Goal: Information Seeking & Learning: Learn about a topic

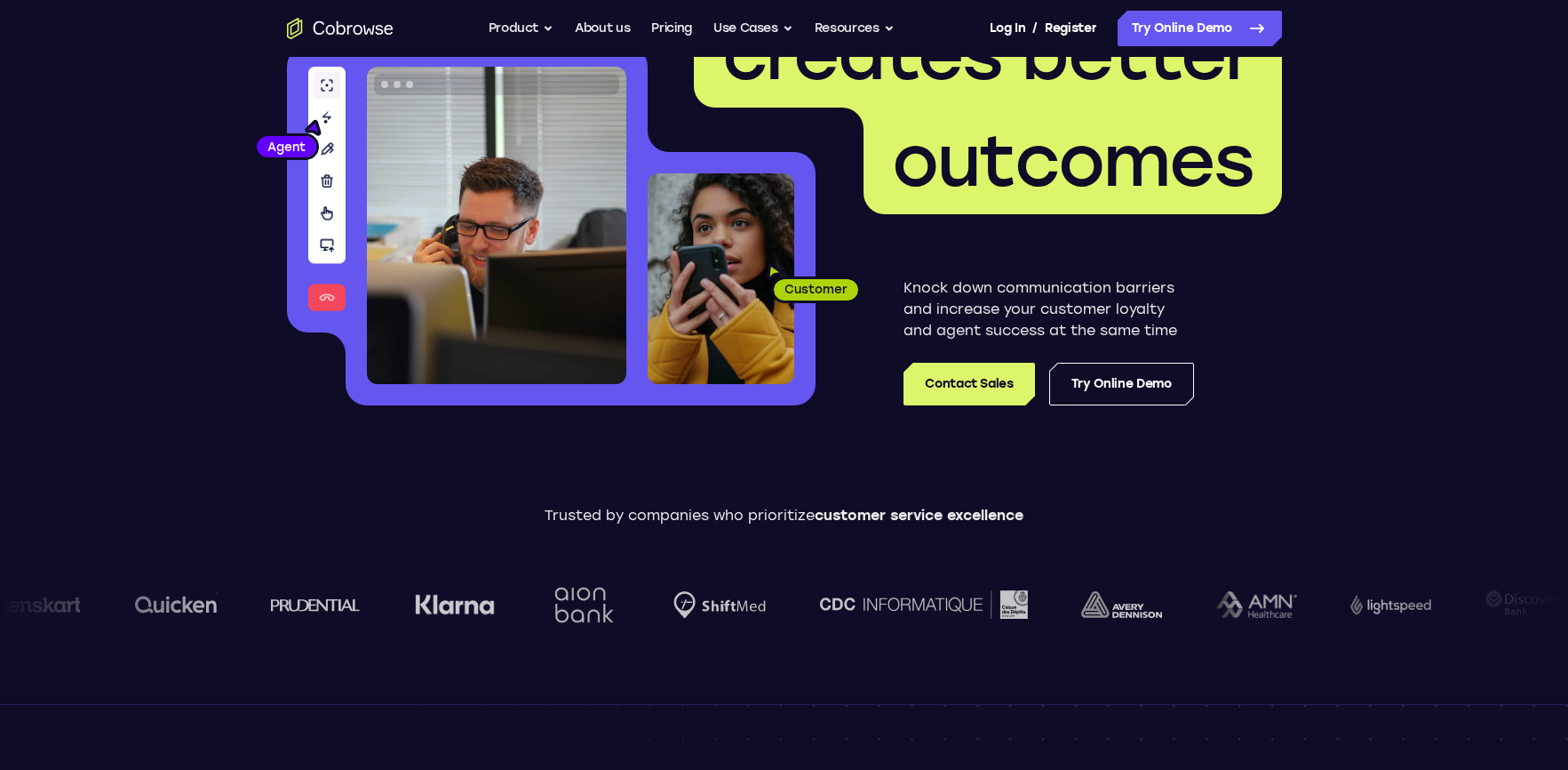
scroll to position [206, 0]
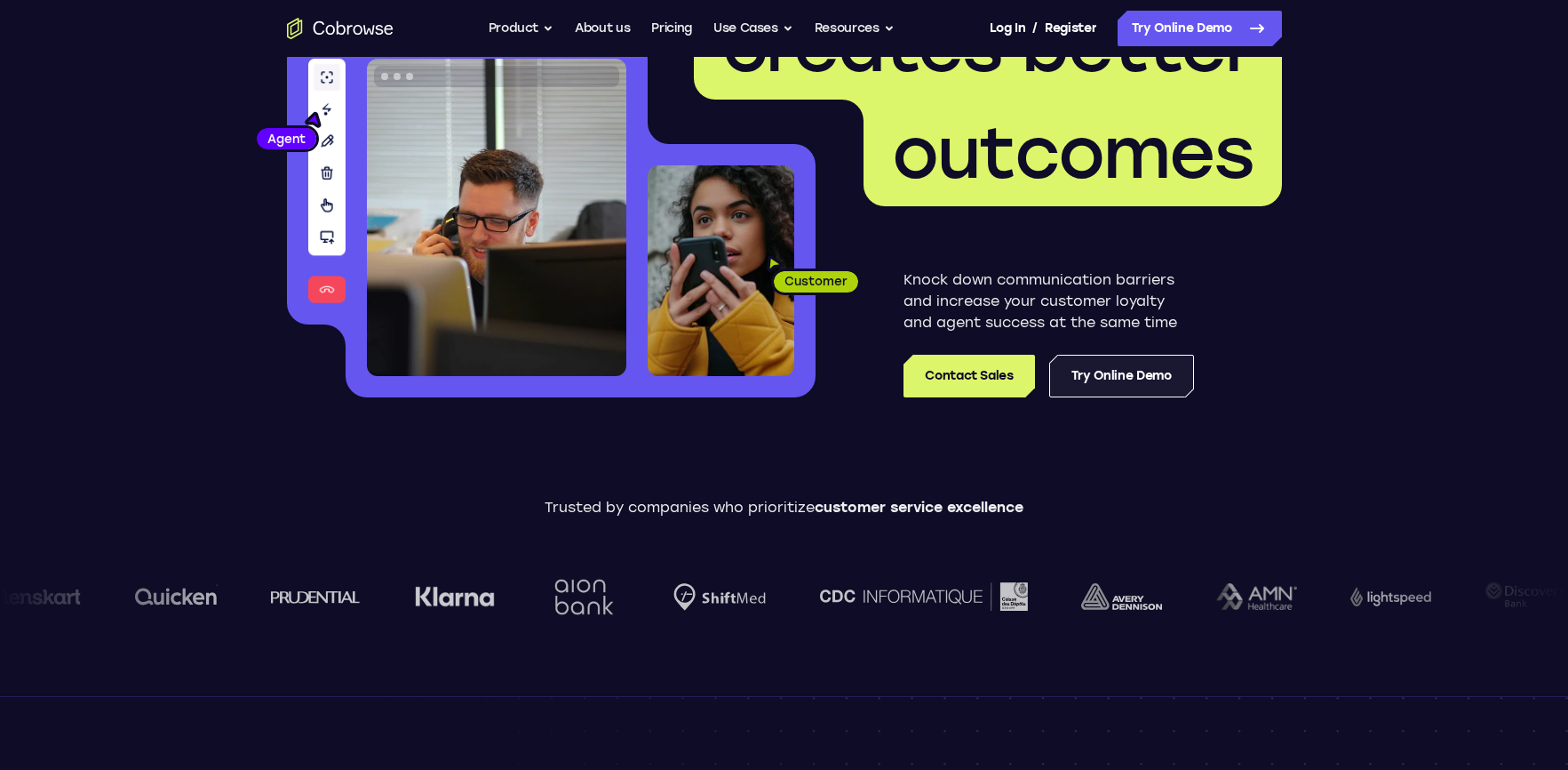
click at [1123, 378] on link "Try Online Demo" at bounding box center [1122, 375] width 145 height 43
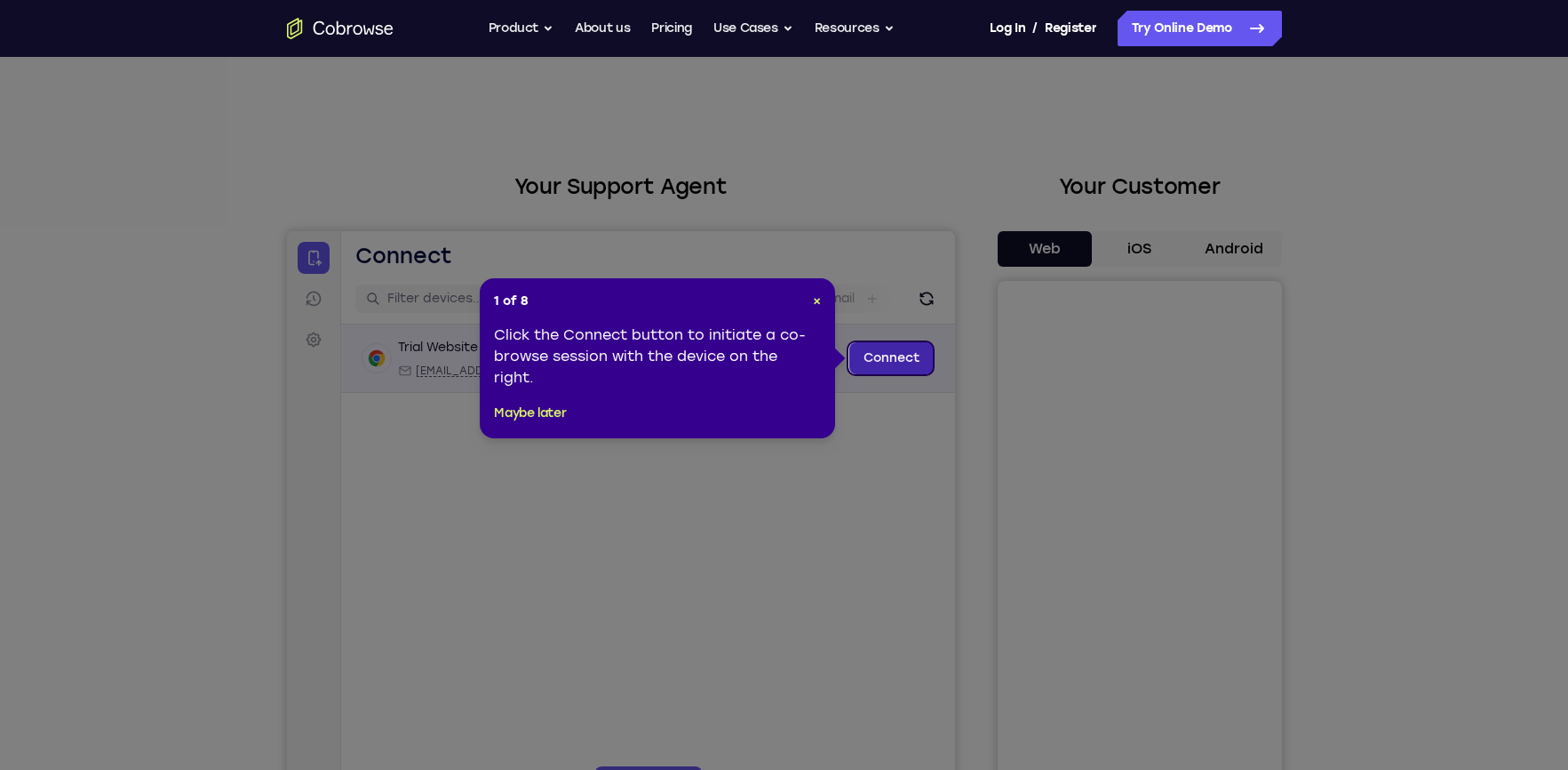
click at [920, 368] on link "Connect" at bounding box center [890, 358] width 85 height 32
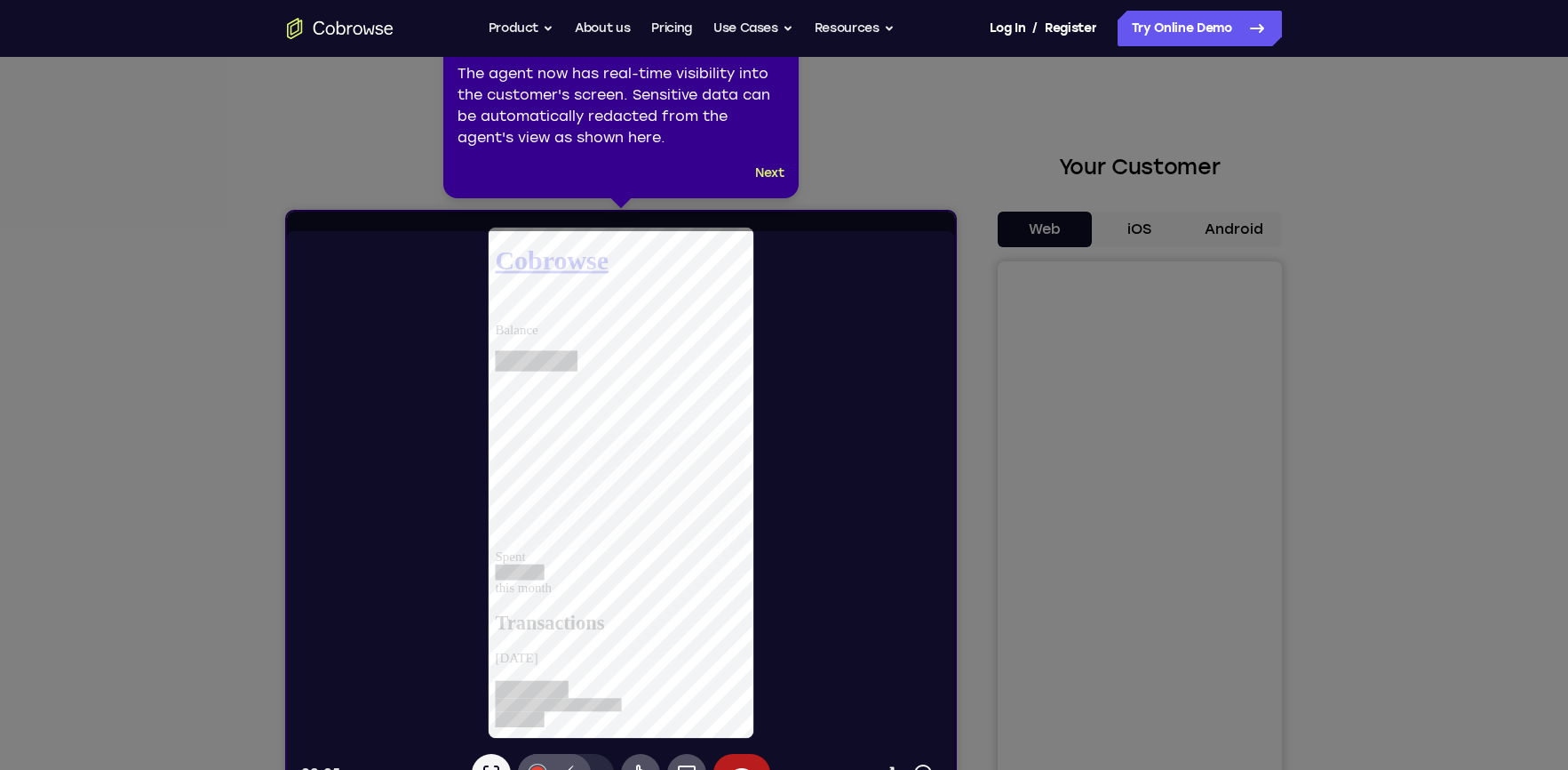
scroll to position [22, 0]
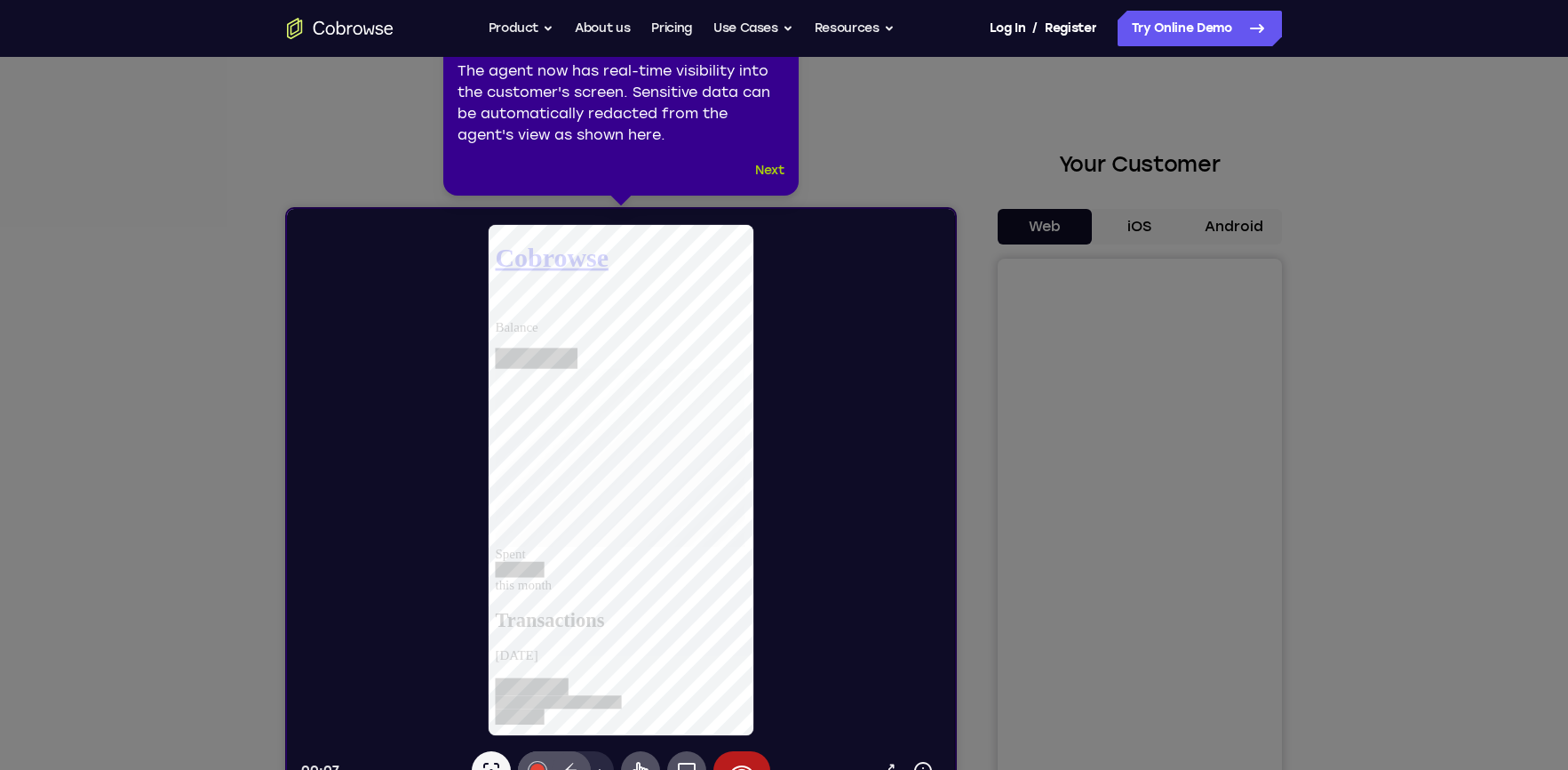
click at [764, 172] on button "Next" at bounding box center [769, 170] width 29 height 21
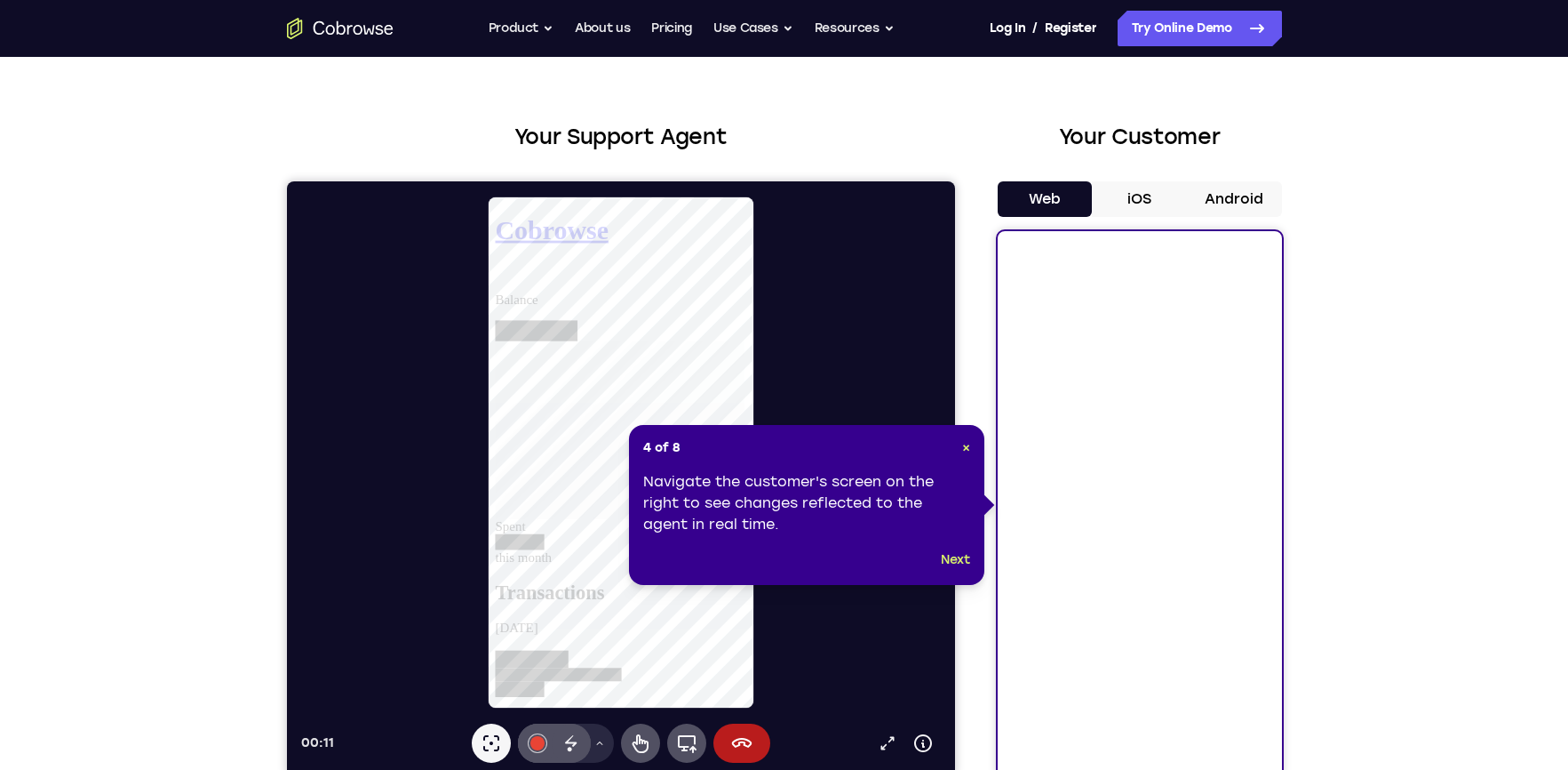
scroll to position [55, 0]
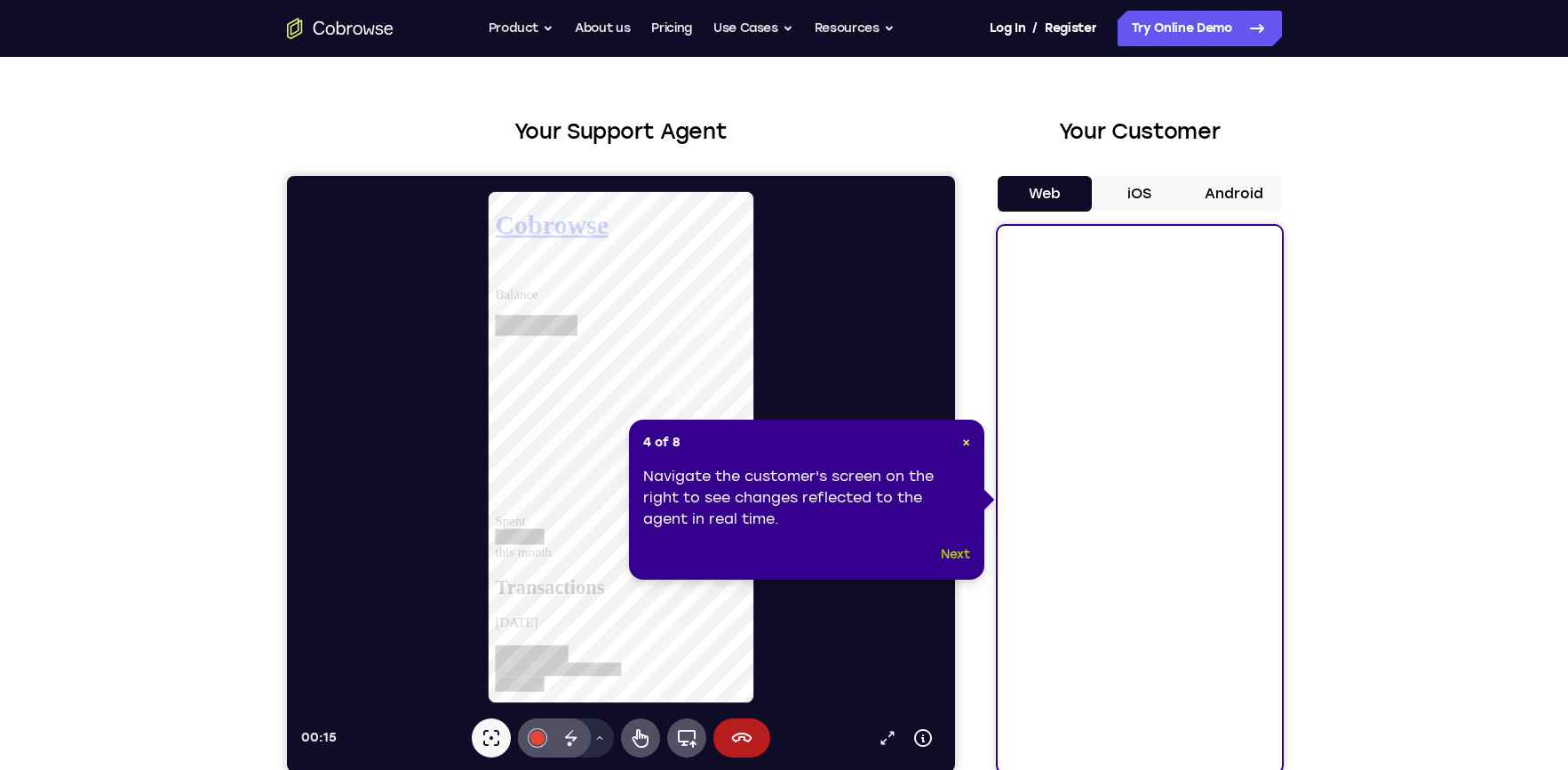
click at [959, 558] on button "Next" at bounding box center [955, 554] width 29 height 21
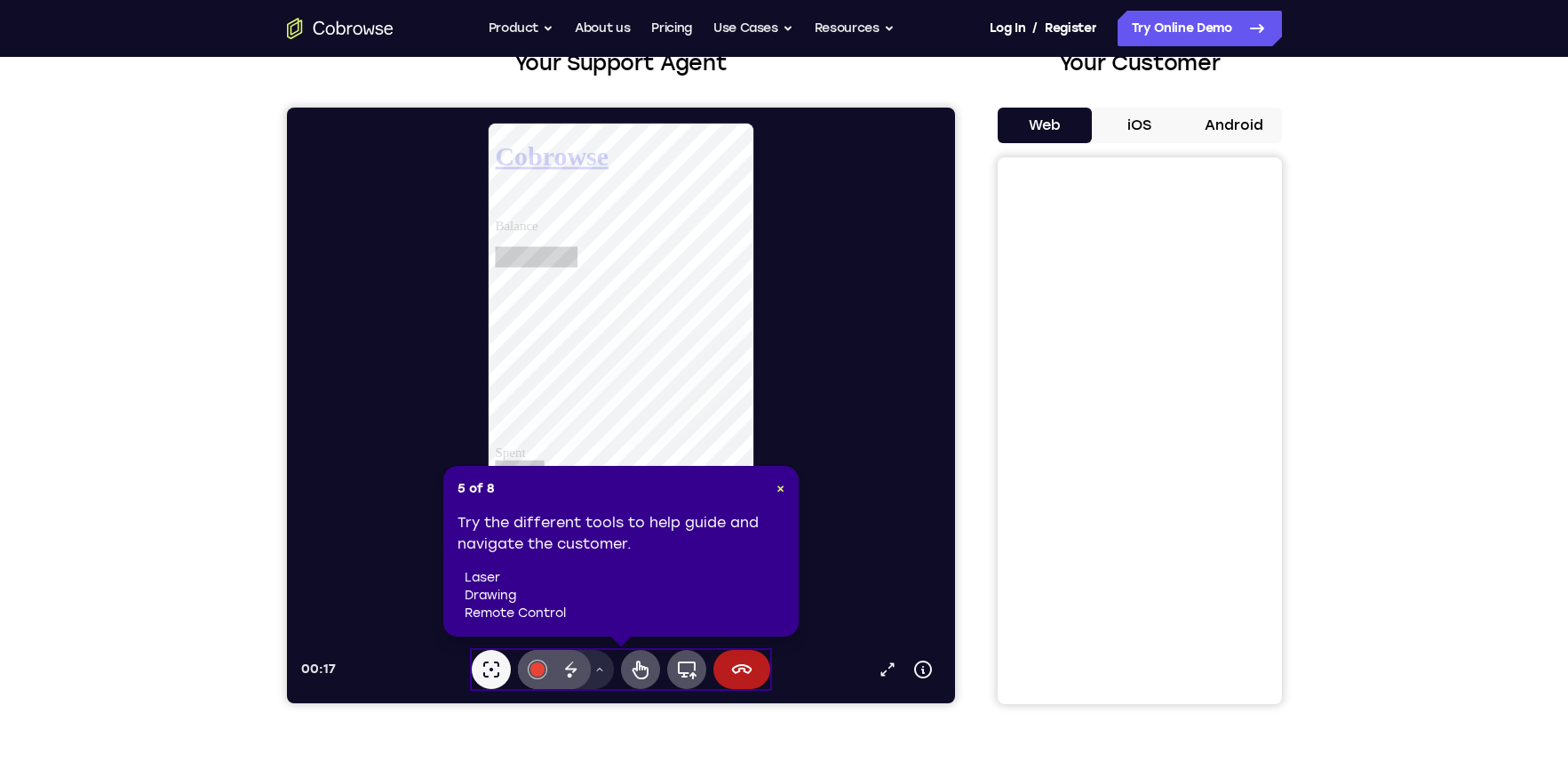
scroll to position [124, 0]
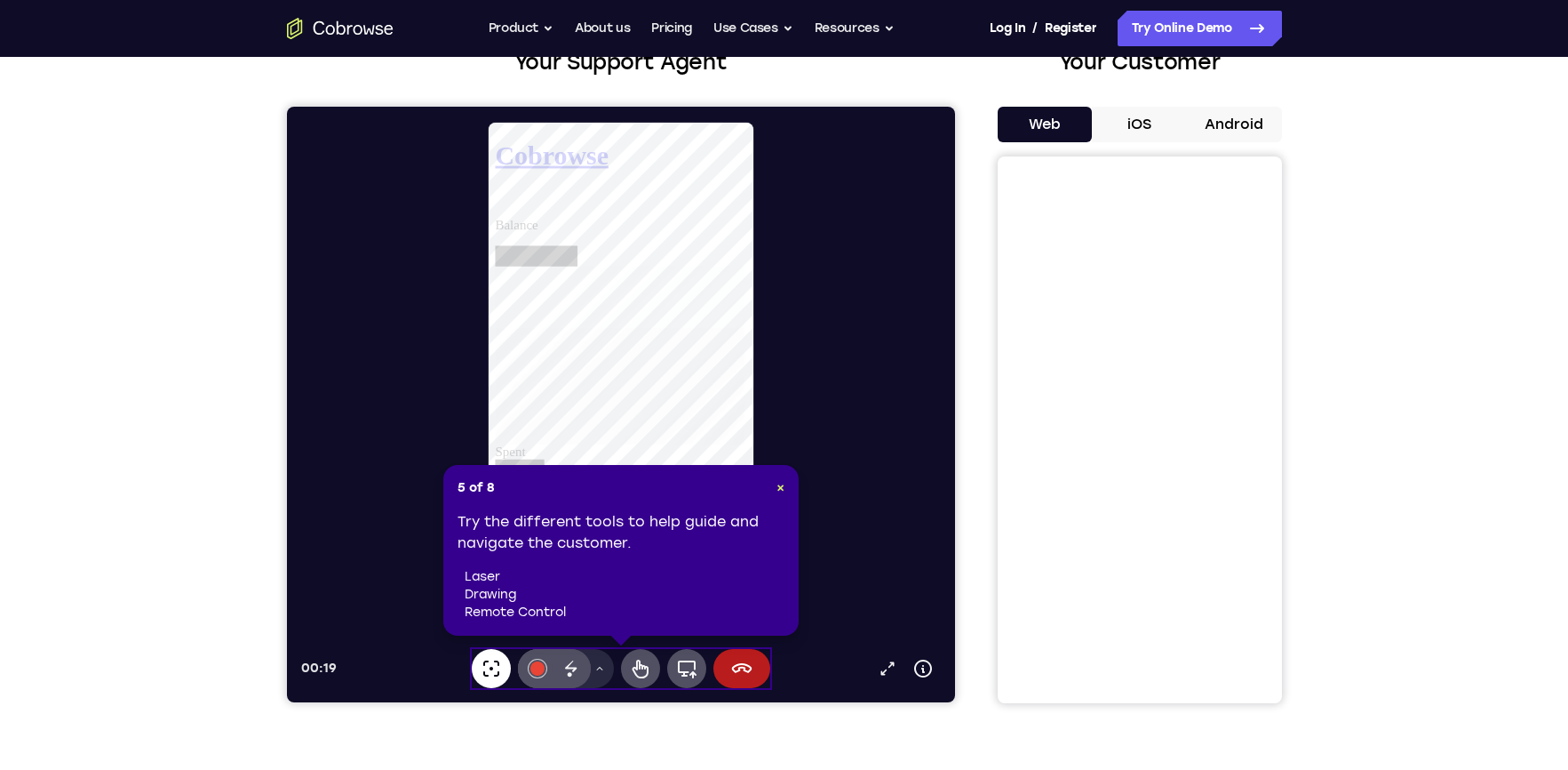
click at [488, 678] on icon at bounding box center [489, 668] width 21 height 21
click at [783, 480] on span "×" at bounding box center [781, 486] width 8 height 15
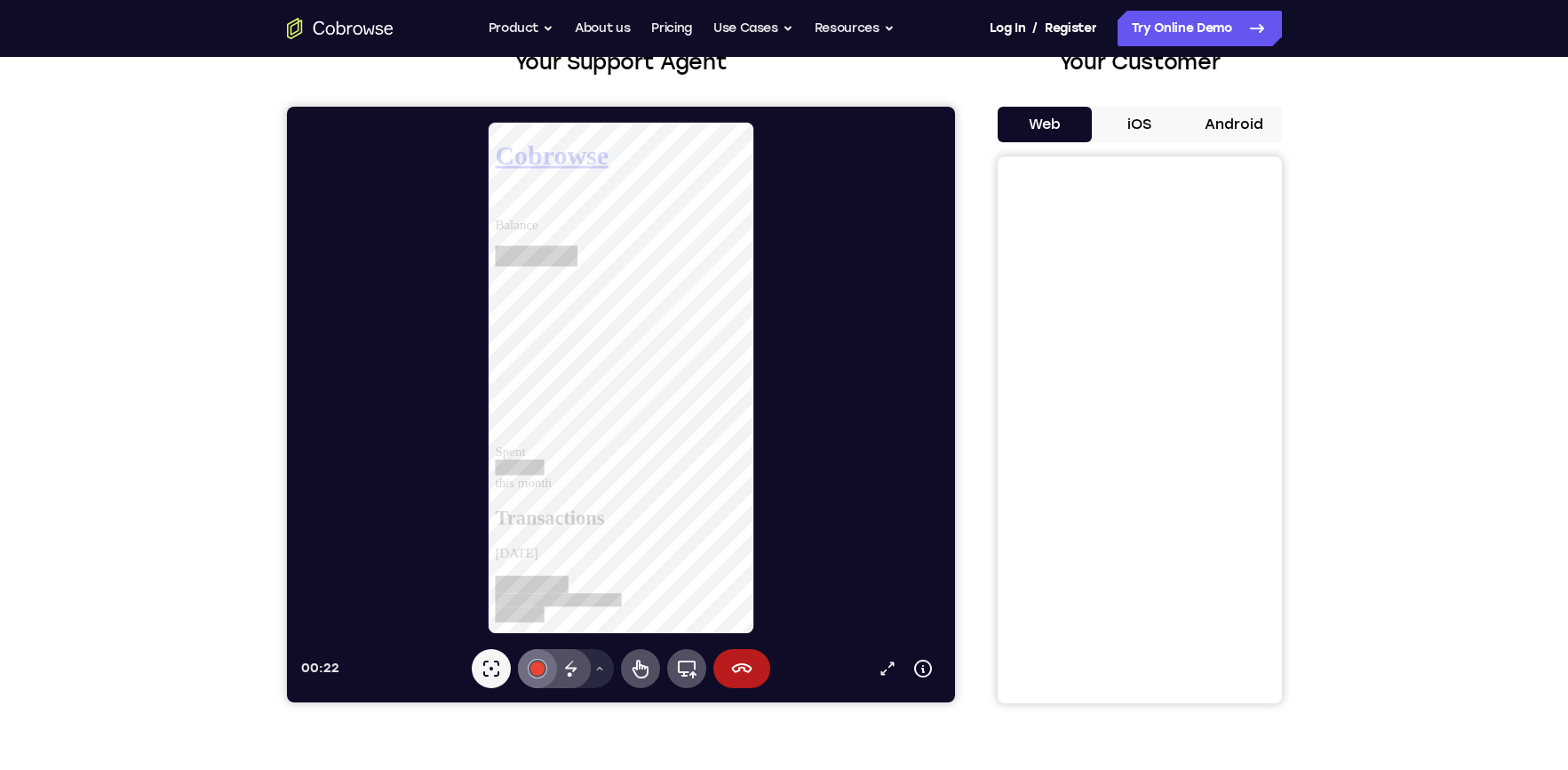
click at [528, 670] on button "#e94435" at bounding box center [536, 668] width 39 height 39
click at [636, 665] on icon at bounding box center [639, 669] width 16 height 19
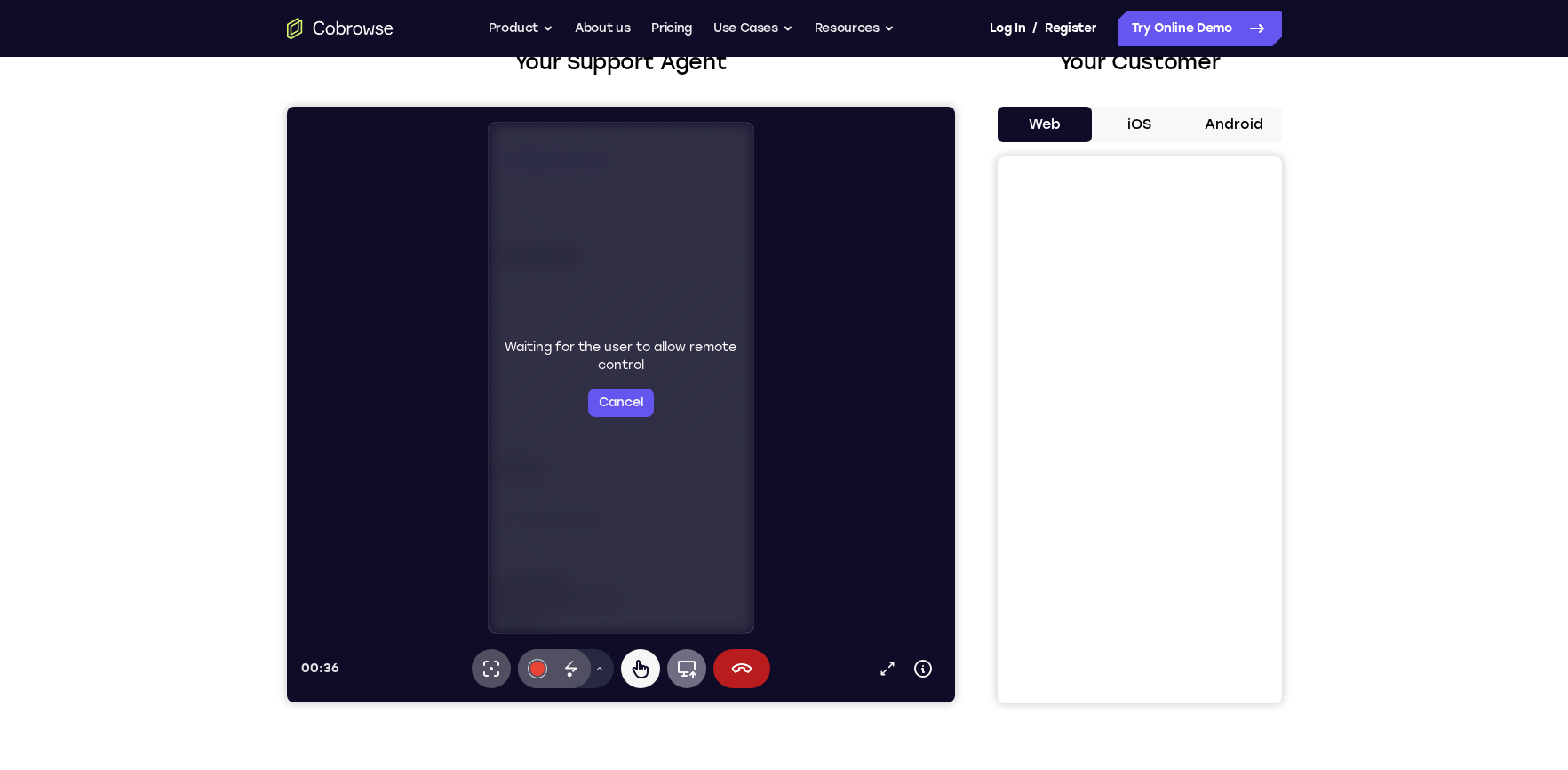
click at [690, 663] on icon at bounding box center [685, 668] width 21 height 21
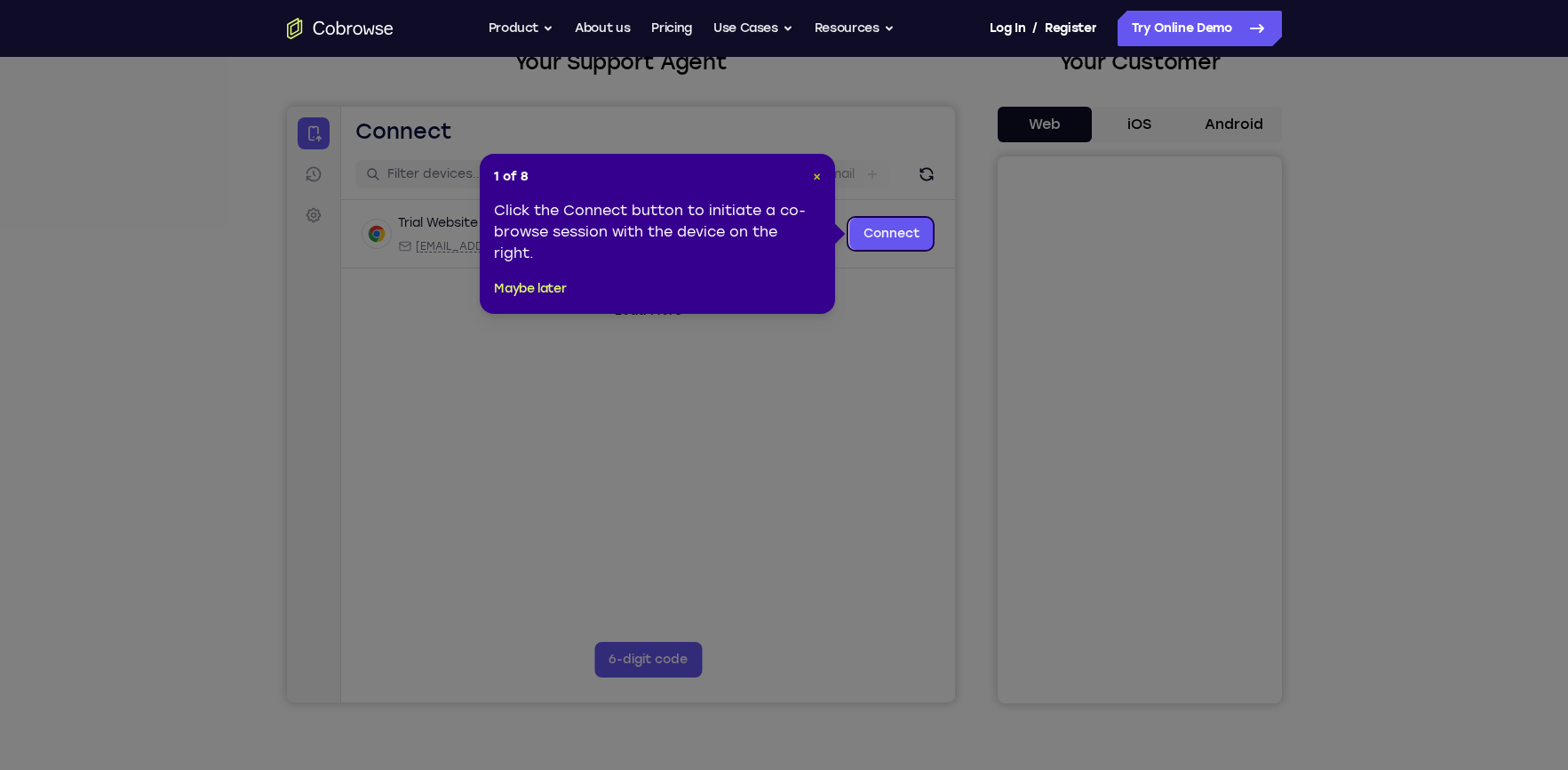
click at [817, 173] on span "×" at bounding box center [816, 176] width 8 height 15
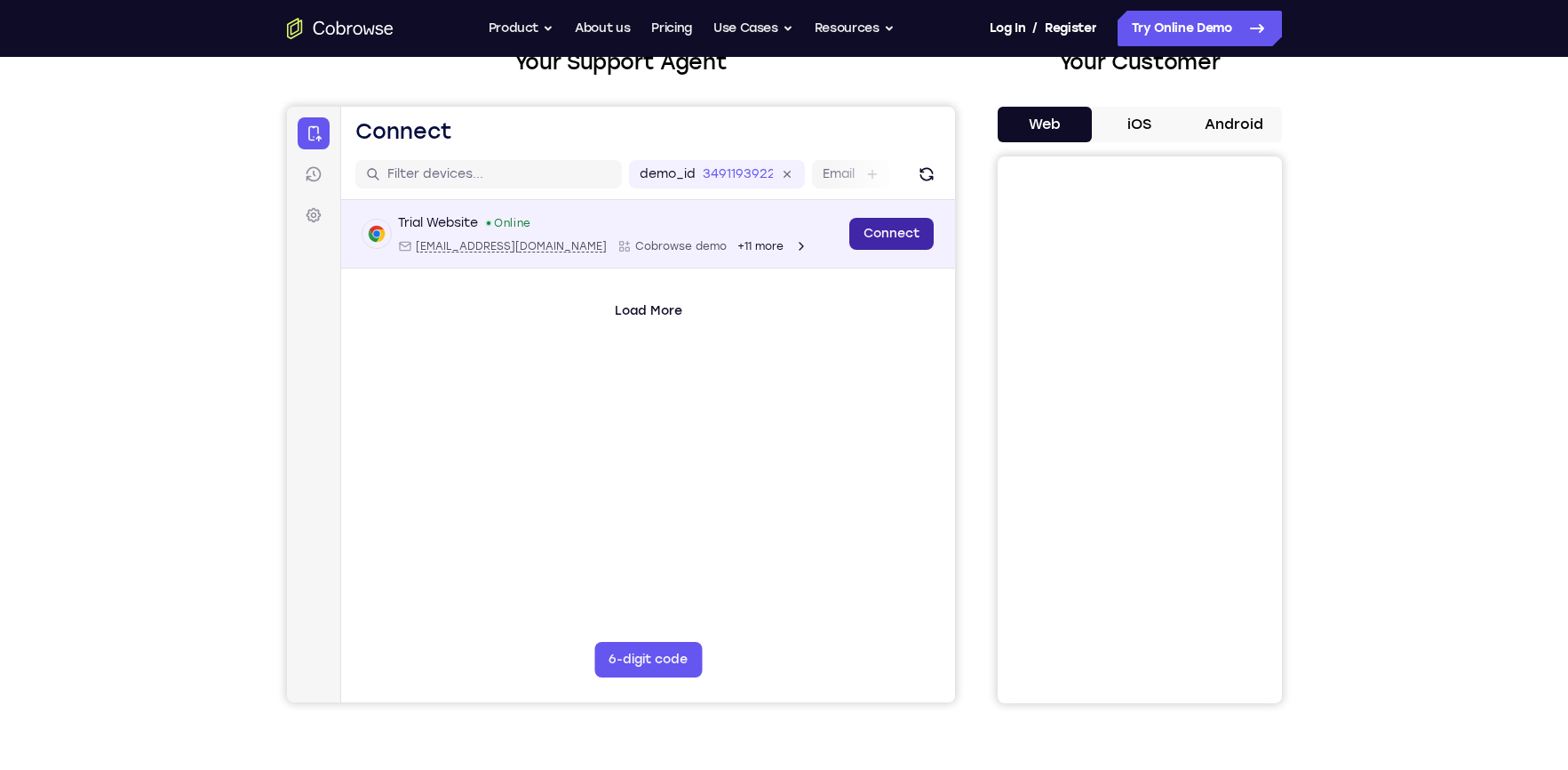
click at [901, 237] on link "Connect" at bounding box center [890, 234] width 85 height 32
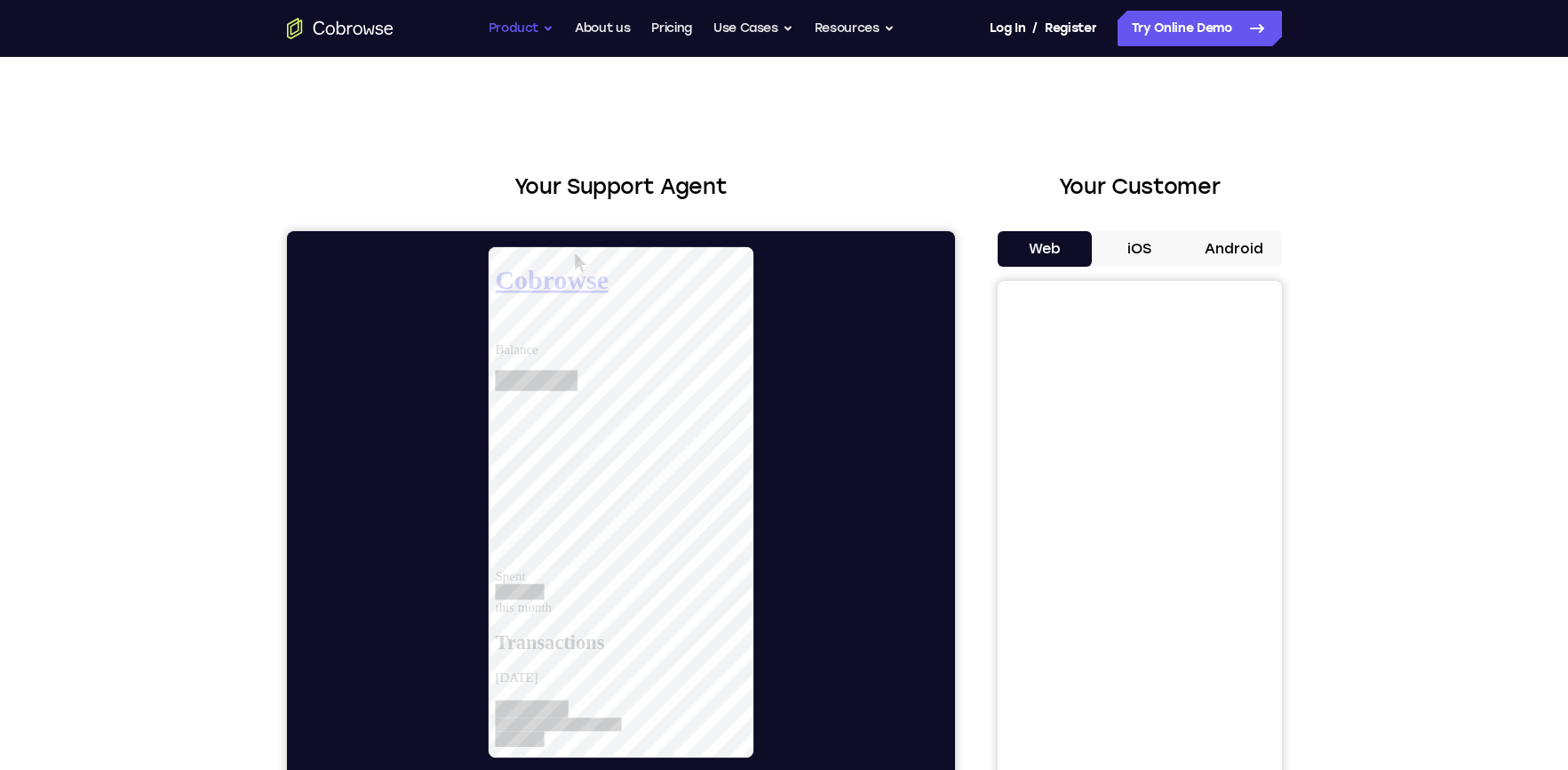
click at [534, 33] on button "Product" at bounding box center [521, 29] width 66 height 36
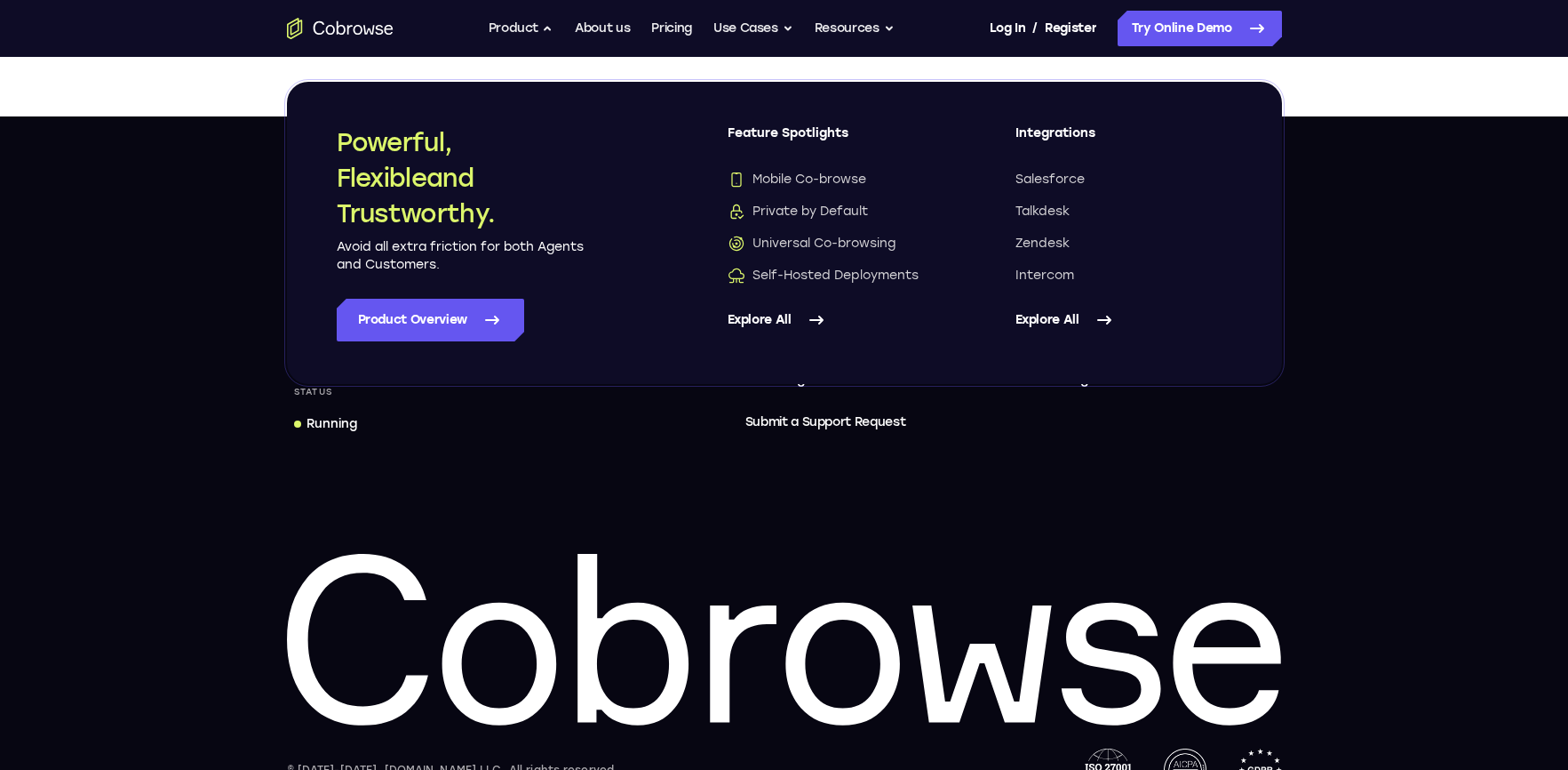
scroll to position [1155, 0]
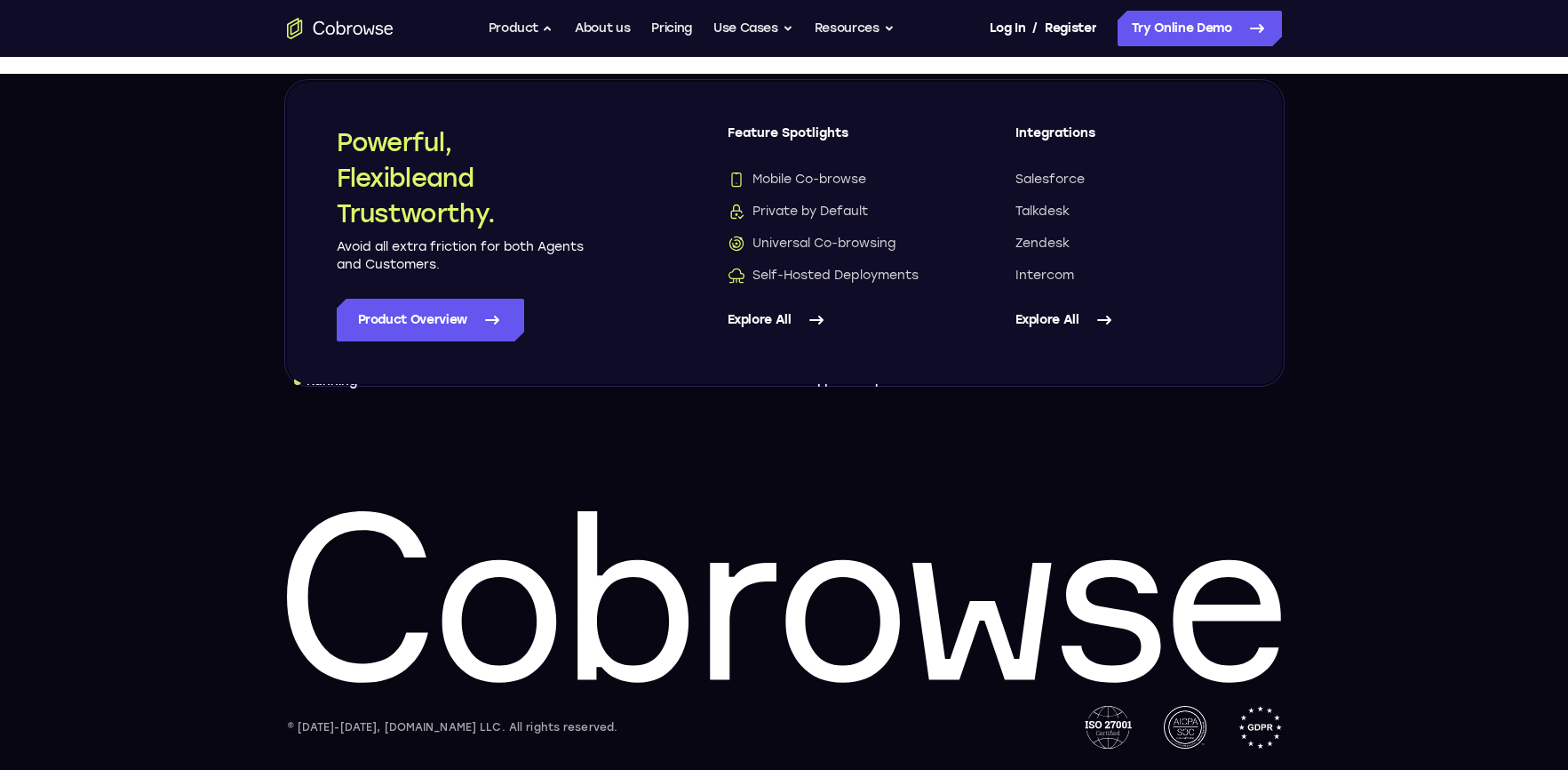
click at [352, 24] on icon "Go to the home page" at bounding box center [340, 28] width 106 height 21
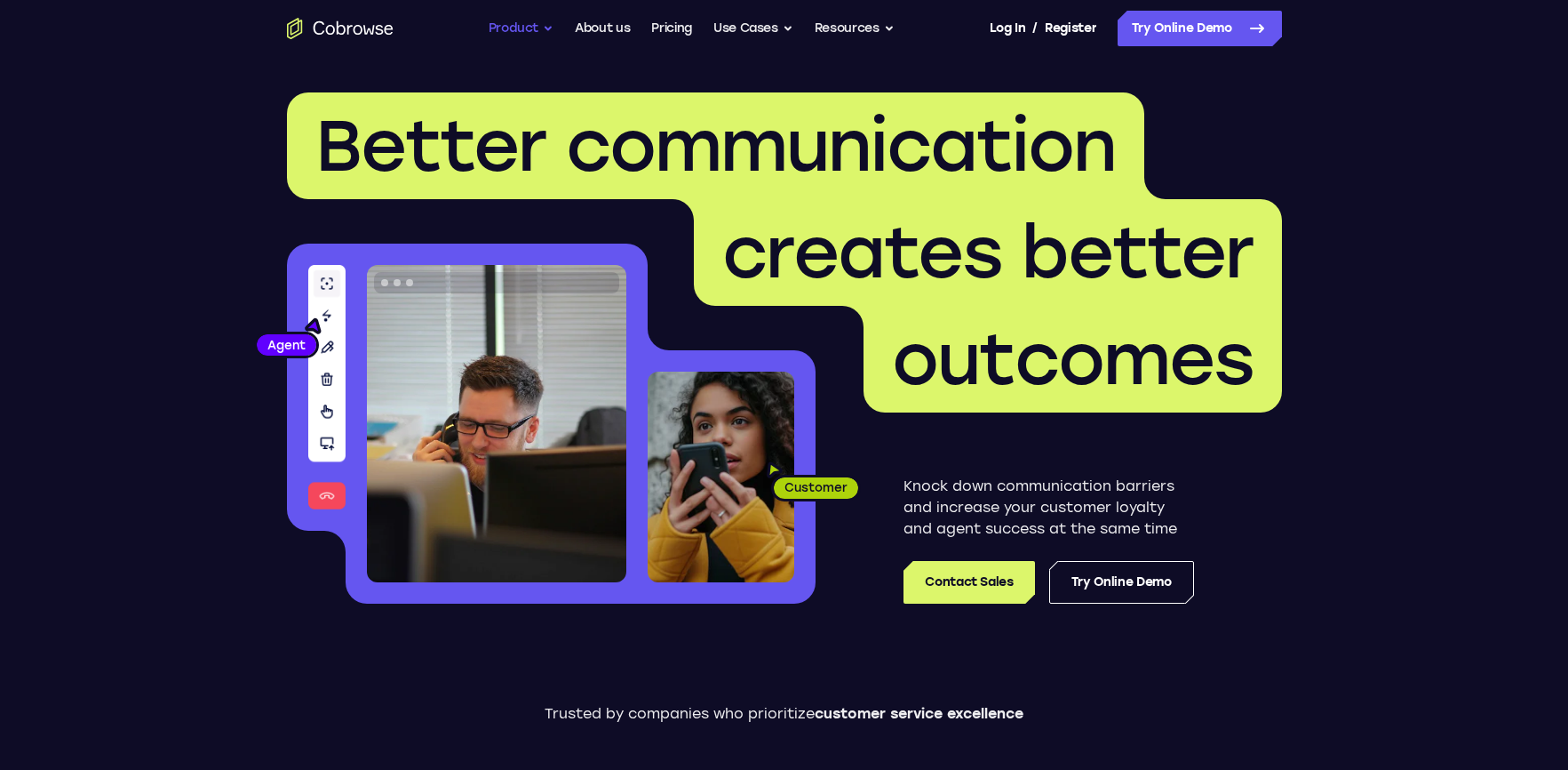
click at [511, 28] on button "Product" at bounding box center [521, 29] width 66 height 36
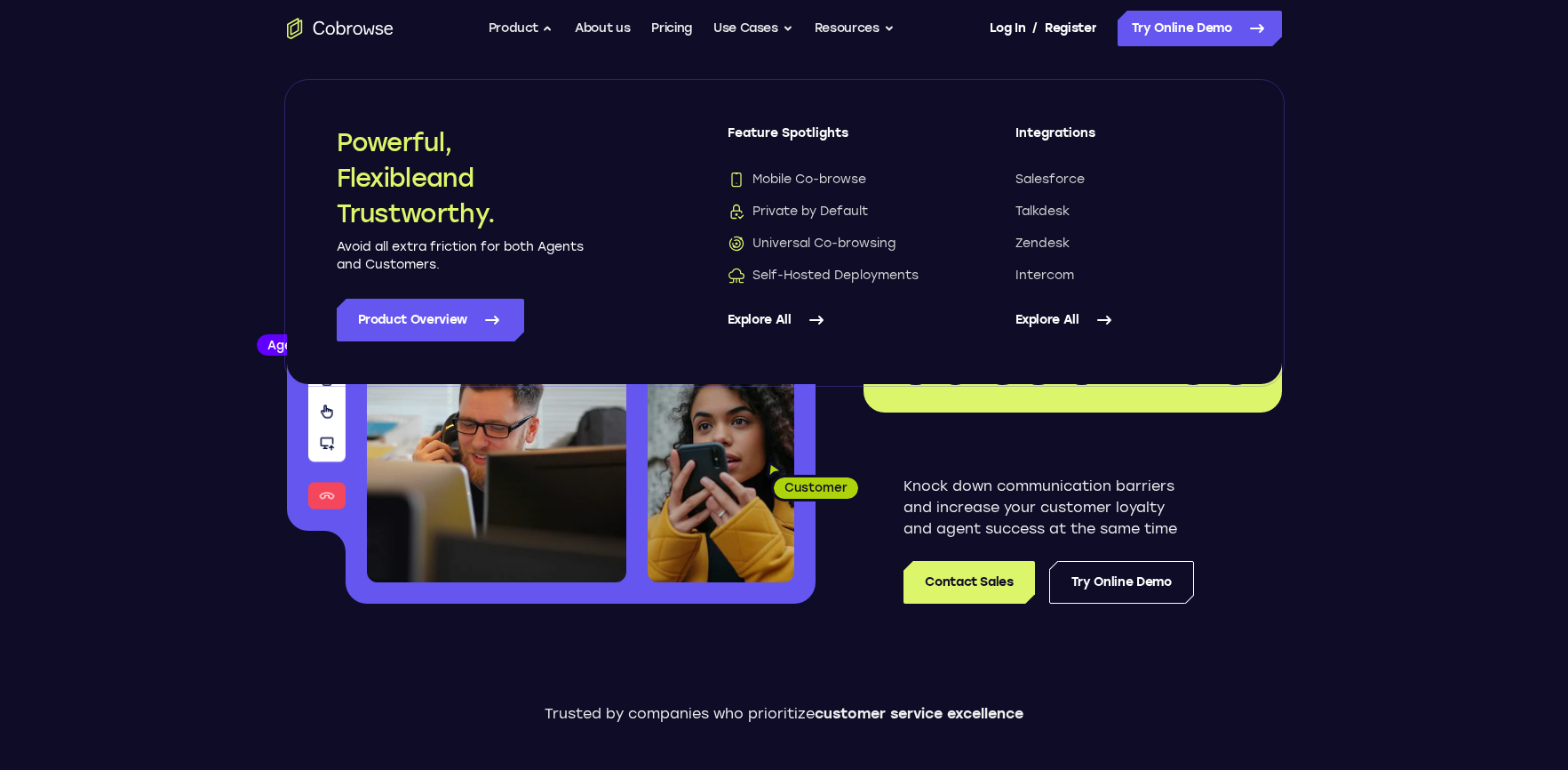
click at [1019, 317] on link "Explore All" at bounding box center [1124, 319] width 217 height 43
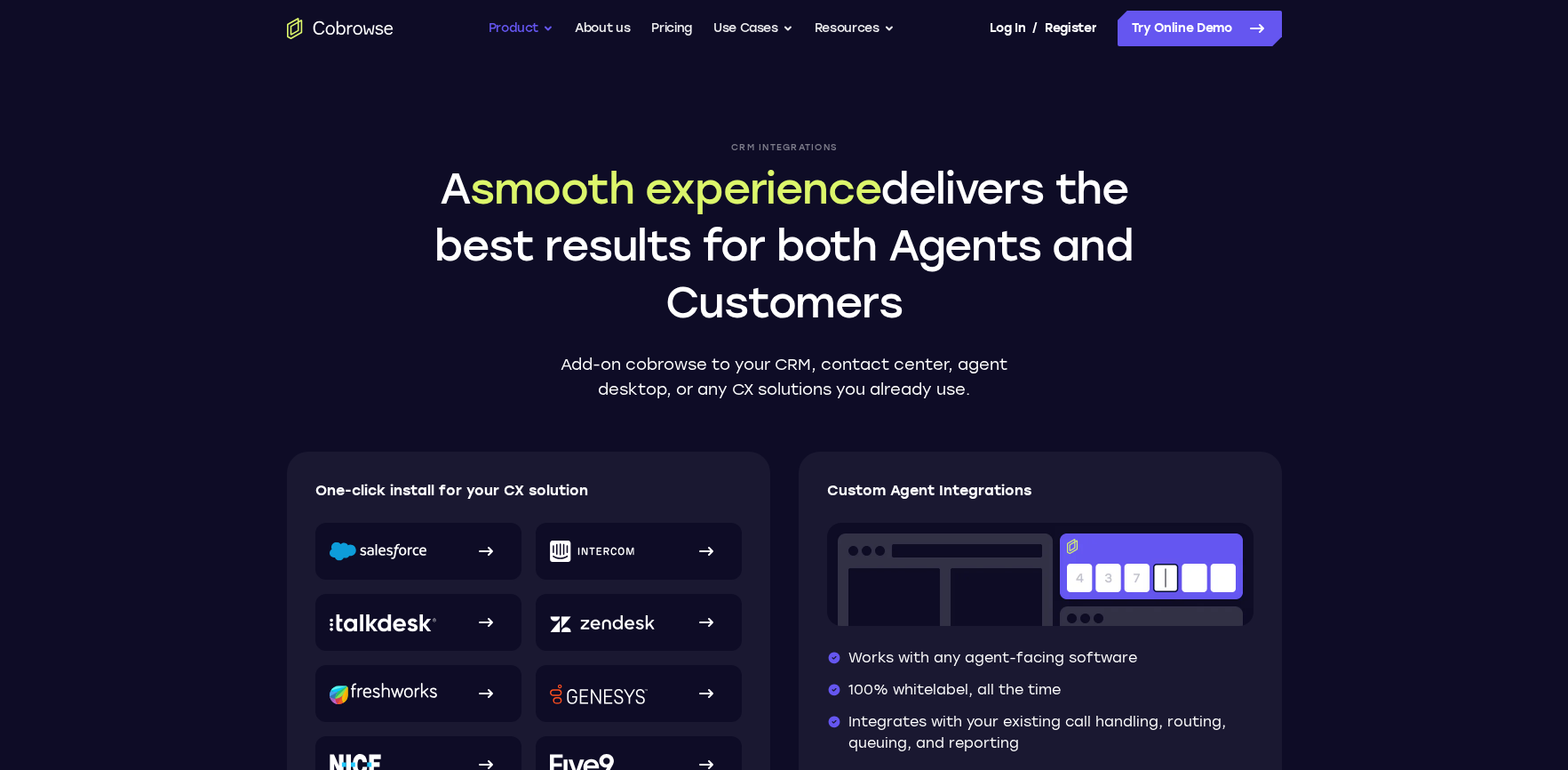
click at [545, 27] on button "Product" at bounding box center [521, 29] width 66 height 36
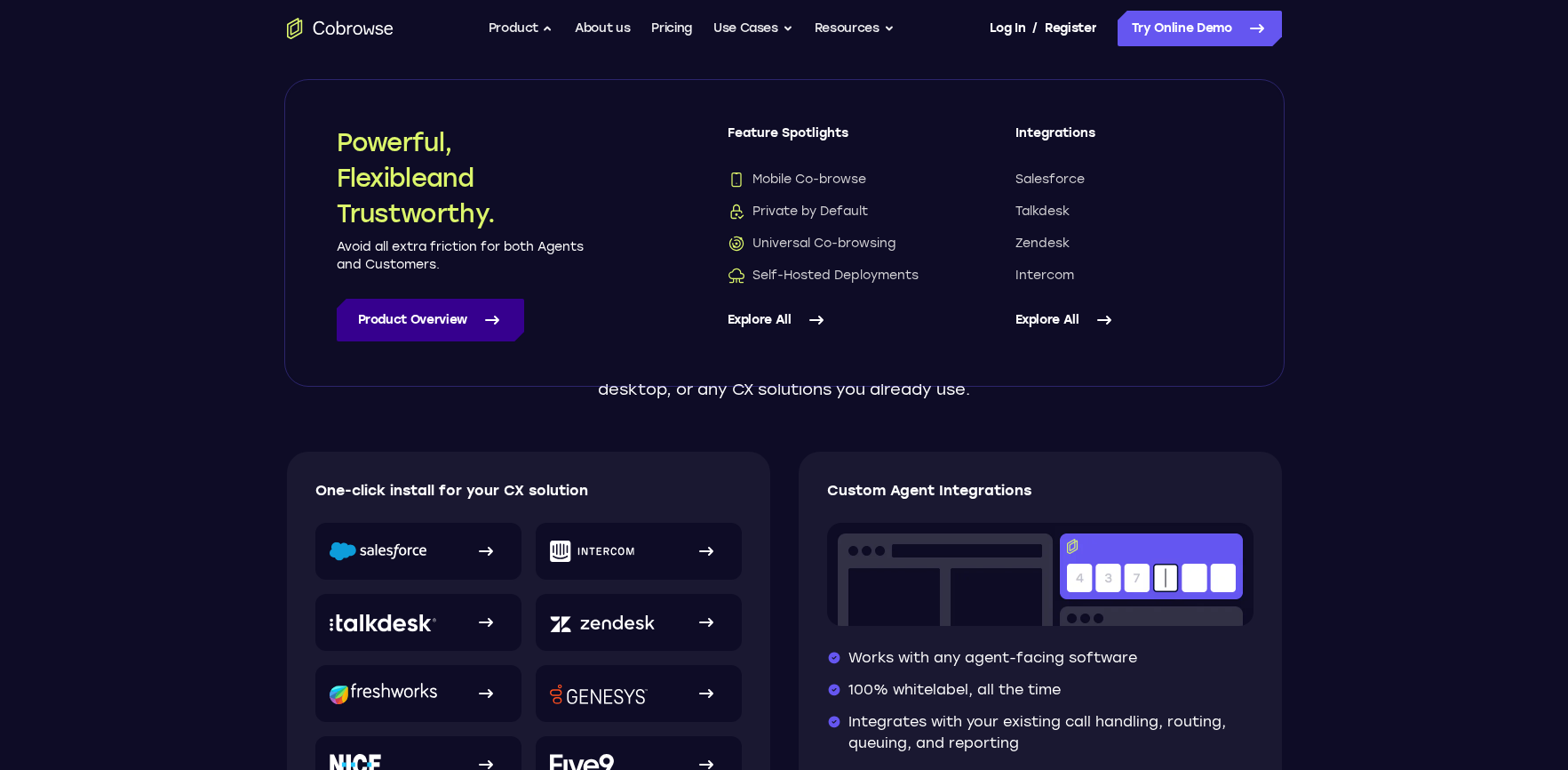
click at [403, 310] on link "Product Overview" at bounding box center [431, 319] width 187 height 43
